Goal: Information Seeking & Learning: Learn about a topic

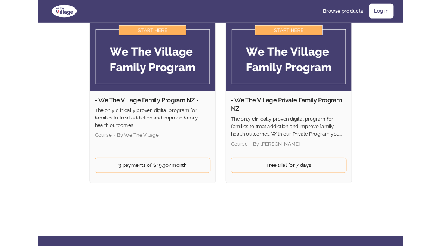
scroll to position [58, 0]
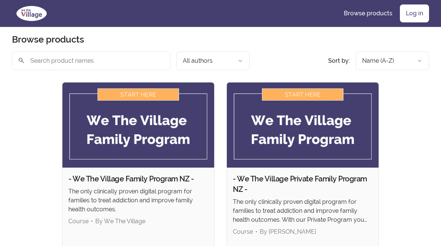
scroll to position [3, 0]
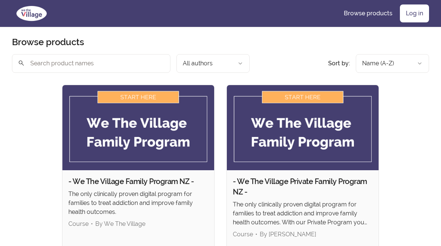
click at [413, 15] on link "Log in" at bounding box center [414, 13] width 29 height 18
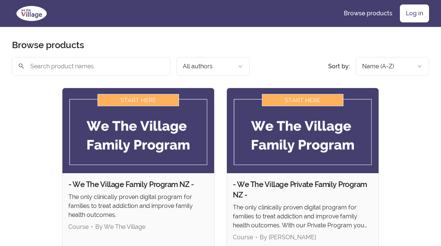
click at [421, 15] on link "Log in" at bounding box center [414, 13] width 29 height 18
click at [414, 15] on link "Log in" at bounding box center [414, 13] width 29 height 18
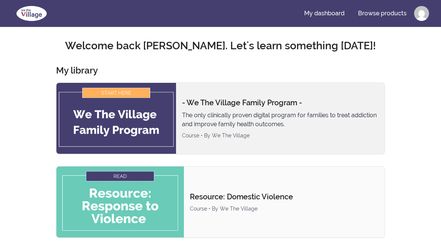
click at [129, 97] on img at bounding box center [116, 118] width 120 height 71
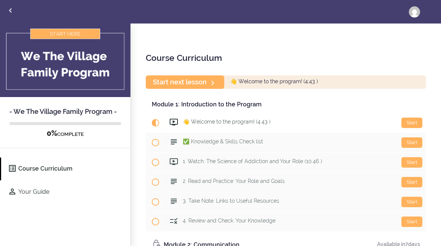
click at [75, 83] on img at bounding box center [65, 61] width 130 height 74
click at [226, 124] on span "👋 Welcome to the program! (4:43 )" at bounding box center [227, 122] width 88 height 6
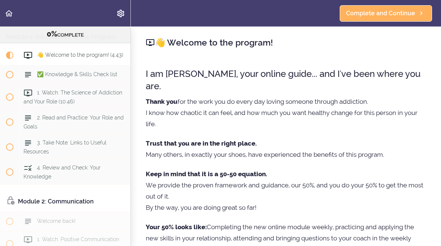
click at [151, 41] on icon at bounding box center [150, 42] width 9 height 9
click at [30, 51] on icon at bounding box center [28, 55] width 9 height 9
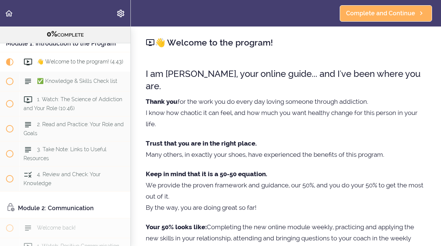
scroll to position [40, 0]
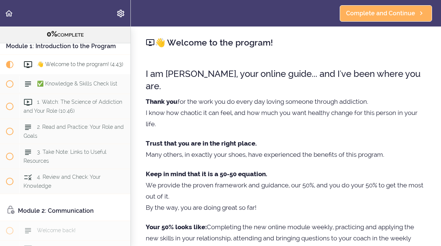
click at [89, 65] on span "👋 Welcome to the program! (4:43)" at bounding box center [80, 64] width 86 height 6
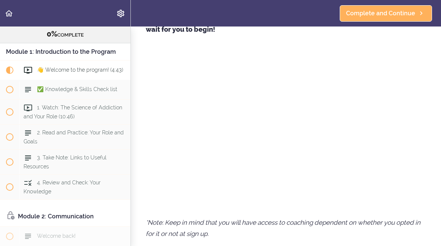
scroll to position [317, 0]
